Goal: Information Seeking & Learning: Learn about a topic

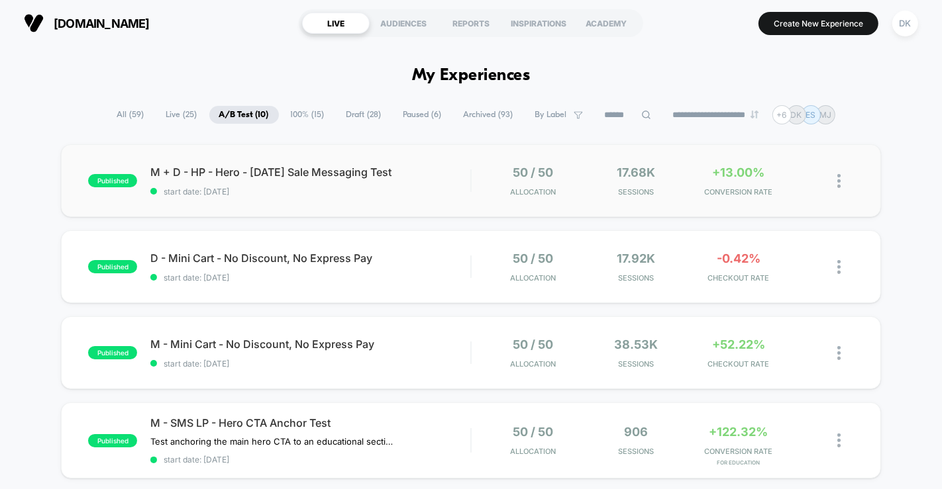
click at [331, 195] on div "published M + D - HP - Hero - [DATE] Sale Messaging Test start date: [DATE] 50 …" at bounding box center [470, 180] width 819 height 73
click at [306, 284] on div "published D - Mini Cart - No Discount, No Express Pay start date: [DATE] 50 / 5…" at bounding box center [470, 266] width 819 height 73
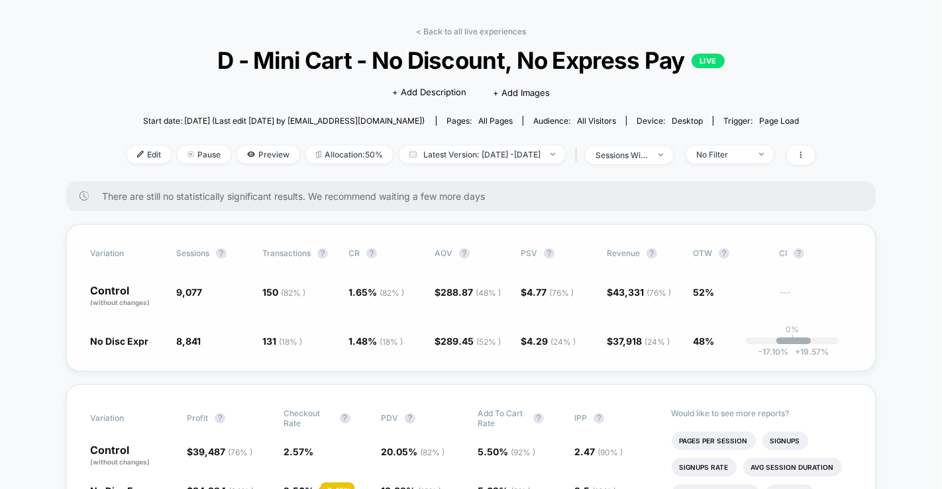
scroll to position [44, 0]
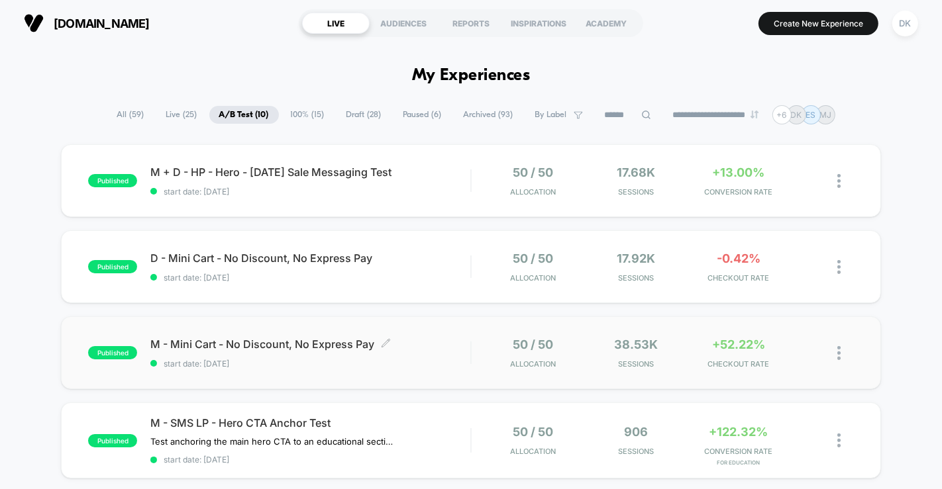
click at [204, 340] on span "M - Mini Cart - No Discount, No Express Pay Click to edit experience details" at bounding box center [310, 344] width 320 height 13
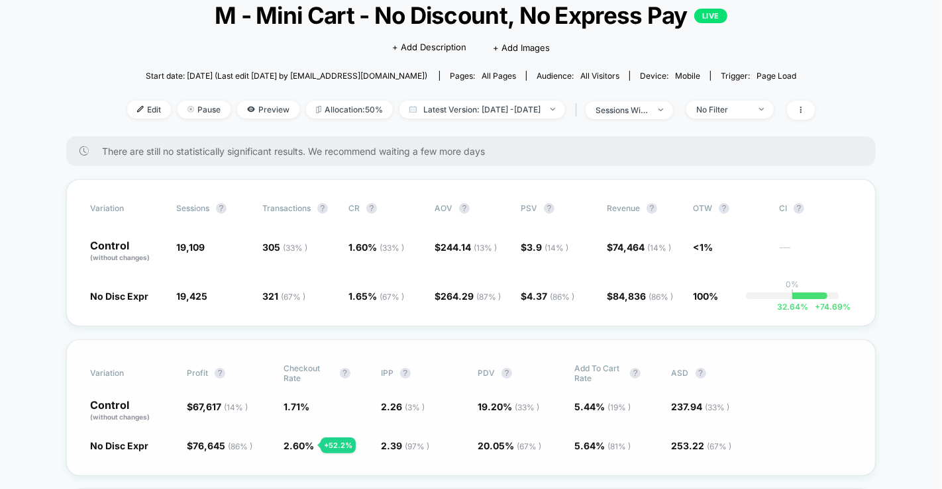
scroll to position [91, 0]
